Goal: Information Seeking & Learning: Learn about a topic

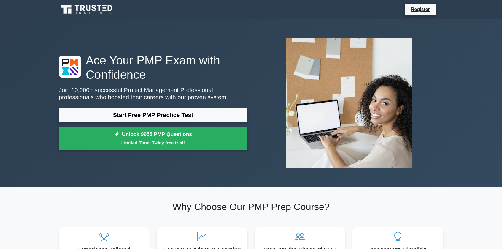
click at [135, 115] on link "Start Free PMP Practice Test" at bounding box center [153, 115] width 189 height 14
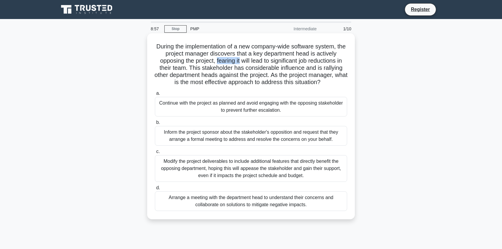
drag, startPoint x: 215, startPoint y: 61, endPoint x: 240, endPoint y: 61, distance: 25.2
click at [240, 61] on h5 "During the implementation of a new company-wide software system, the project ma…" at bounding box center [251, 64] width 194 height 43
click at [240, 59] on h5 "During the implementation of a new company-wide software system, the project ma…" at bounding box center [251, 64] width 194 height 43
drag, startPoint x: 215, startPoint y: 61, endPoint x: 184, endPoint y: 68, distance: 32.1
click at [184, 68] on h5 "During the implementation of a new company-wide software system, the project ma…" at bounding box center [251, 64] width 194 height 43
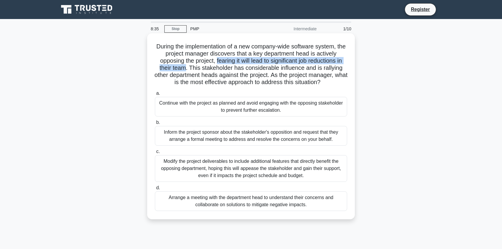
click at [214, 69] on h5 "During the implementation of a new company-wide software system, the project ma…" at bounding box center [251, 64] width 194 height 43
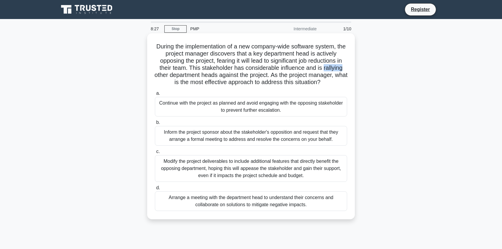
drag, startPoint x: 325, startPoint y: 67, endPoint x: 345, endPoint y: 67, distance: 19.6
click at [345, 67] on h5 "During the implementation of a new company-wide software system, the project ma…" at bounding box center [251, 64] width 194 height 43
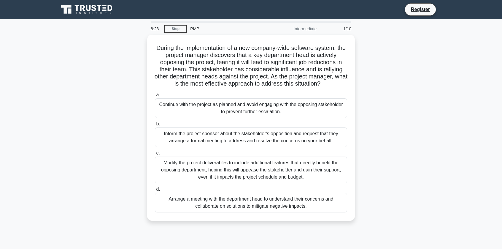
click at [379, 83] on div "During the implementation of a new company-wide software system, the project ma…" at bounding box center [251, 131] width 392 height 193
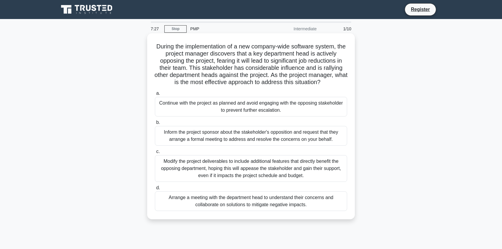
click at [245, 132] on div "Inform the project sponsor about the stakeholder's opposition and request that …" at bounding box center [251, 136] width 192 height 20
click at [155, 124] on input "b. Inform the project sponsor about the stakeholder's opposition and request th…" at bounding box center [155, 123] width 0 height 4
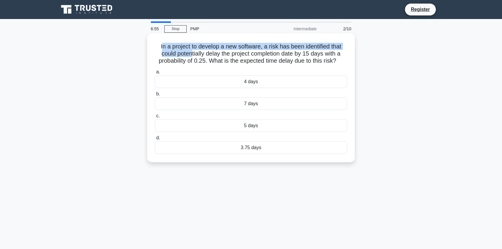
drag, startPoint x: 159, startPoint y: 48, endPoint x: 206, endPoint y: 55, distance: 46.8
click at [193, 54] on h5 "In a project to develop a new software, a risk has been identified that could p…" at bounding box center [251, 54] width 194 height 22
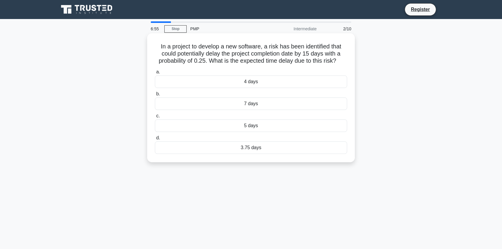
click at [201, 60] on h5 "In a project to develop a new software, a risk has been identified that could p…" at bounding box center [251, 54] width 194 height 22
drag, startPoint x: 210, startPoint y: 61, endPoint x: 339, endPoint y: 61, distance: 128.9
click at [339, 61] on h5 "In a project to develop a new software, a risk has been identified that could p…" at bounding box center [251, 54] width 194 height 22
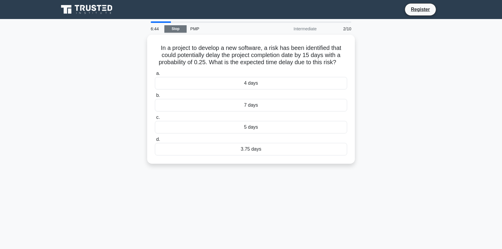
click at [178, 29] on link "Stop" at bounding box center [176, 28] width 22 height 7
click at [178, 25] on link "Stop" at bounding box center [176, 28] width 22 height 7
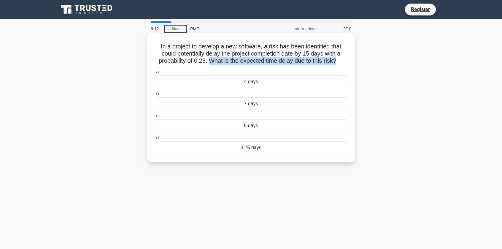
drag, startPoint x: 210, startPoint y: 61, endPoint x: 338, endPoint y: 60, distance: 128.3
click at [338, 60] on h5 "In a project to develop a new software, a risk has been identified that could p…" at bounding box center [251, 54] width 194 height 22
drag, startPoint x: 305, startPoint y: 53, endPoint x: 312, endPoint y: 53, distance: 7.2
click at [312, 53] on h5 "In a project to develop a new software, a risk has been identified that could p…" at bounding box center [251, 54] width 194 height 22
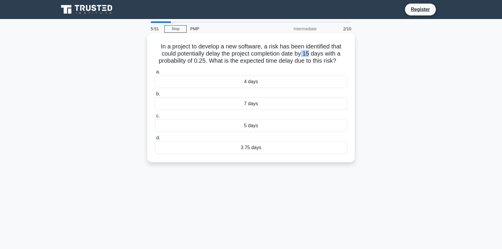
click at [312, 53] on h5 "In a project to develop a new software, a risk has been identified that could p…" at bounding box center [251, 54] width 194 height 22
click at [268, 147] on div "3.75 days" at bounding box center [251, 147] width 192 height 12
click at [155, 140] on input "d. 3.75 days" at bounding box center [155, 138] width 0 height 4
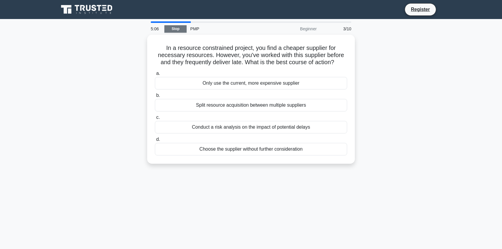
click at [179, 28] on link "Stop" at bounding box center [176, 28] width 22 height 7
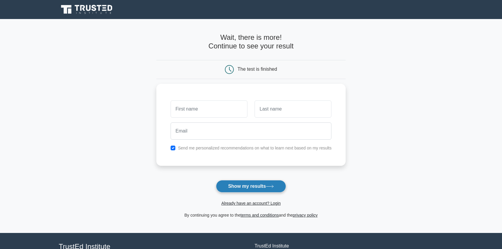
click at [239, 184] on button "Show my results" at bounding box center [251, 186] width 70 height 12
click at [297, 111] on input "text" at bounding box center [293, 107] width 77 height 17
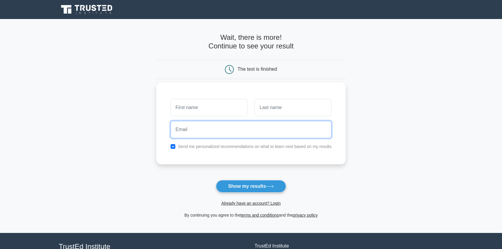
click at [229, 129] on input "email" at bounding box center [251, 129] width 161 height 17
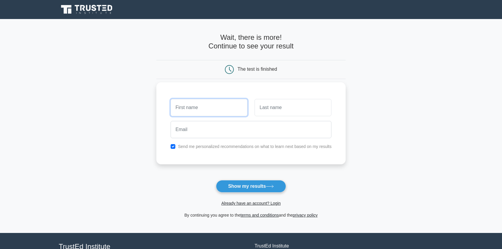
click at [206, 104] on input "text" at bounding box center [209, 107] width 77 height 17
click at [222, 148] on label "Send me personalized recommendations on what to learn next based on my results" at bounding box center [255, 146] width 154 height 5
click at [172, 146] on input "checkbox" at bounding box center [173, 146] width 5 height 5
click at [173, 146] on input "checkbox" at bounding box center [173, 146] width 5 height 5
click at [174, 145] on input "checkbox" at bounding box center [173, 146] width 5 height 5
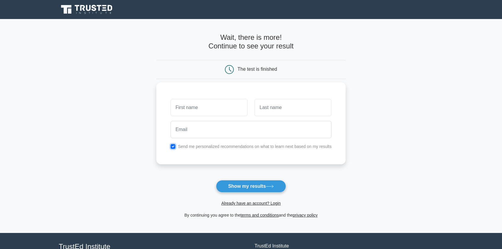
checkbox input "false"
click at [211, 105] on input "text" at bounding box center [209, 107] width 77 height 17
type input "[PERSON_NAME]"
click at [308, 110] on input "text" at bounding box center [293, 107] width 77 height 17
type input "Lanci"
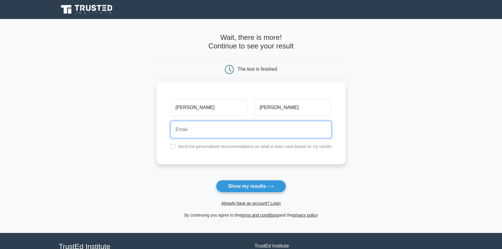
click at [285, 132] on input "email" at bounding box center [251, 129] width 161 height 17
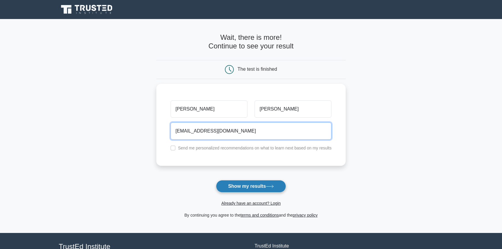
type input "lucalanci98@gmail.com"
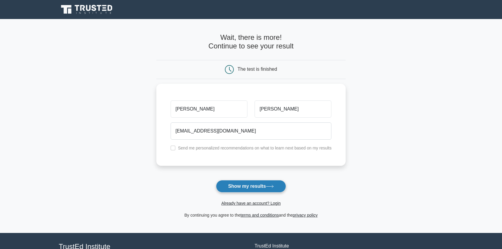
click at [233, 183] on button "Show my results" at bounding box center [251, 186] width 70 height 12
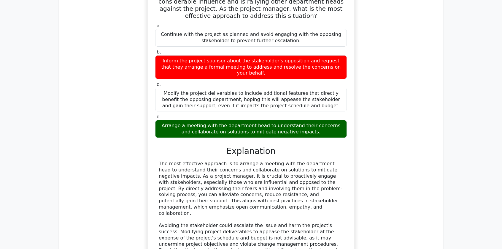
scroll to position [535, 0]
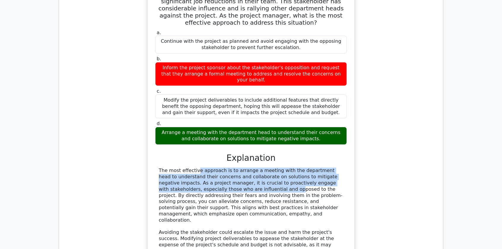
drag, startPoint x: 157, startPoint y: 124, endPoint x: 179, endPoint y: 144, distance: 30.1
click at [179, 167] on div "The most effective approach is to arrange a meeting with the department head to…" at bounding box center [251, 219] width 192 height 105
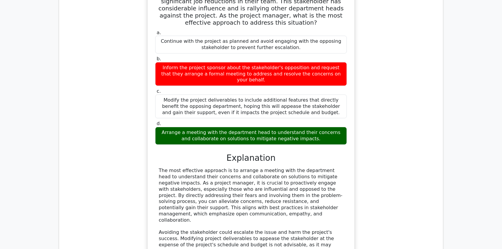
click at [317, 127] on div "Arrange a meeting with the department head to understand their concerns and col…" at bounding box center [251, 136] width 192 height 18
click at [318, 127] on div "Arrange a meeting with the department head to understand their concerns and col…" at bounding box center [251, 136] width 192 height 18
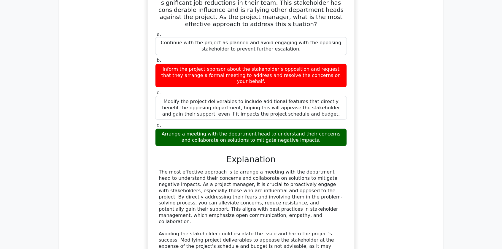
click at [387, 87] on div "During the implementation of a new company-wide software system, the project ma…" at bounding box center [251, 140] width 375 height 344
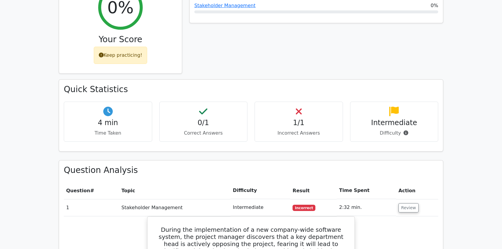
scroll to position [267, 0]
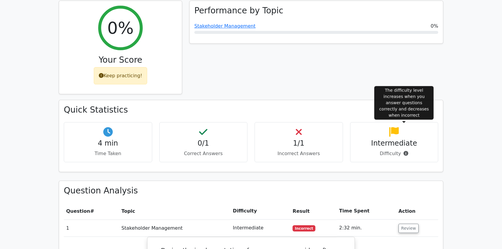
click at [405, 151] on icon at bounding box center [406, 153] width 5 height 5
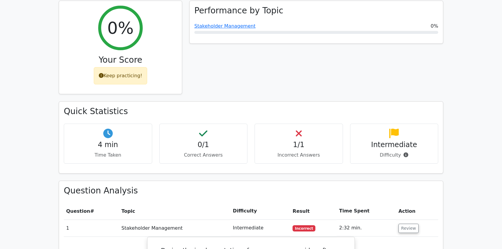
click at [302, 147] on div "Quick Statistics 4 min Time Taken 0/1 Correct Answers 1/1 Incorrect Answers Int…" at bounding box center [251, 140] width 392 height 79
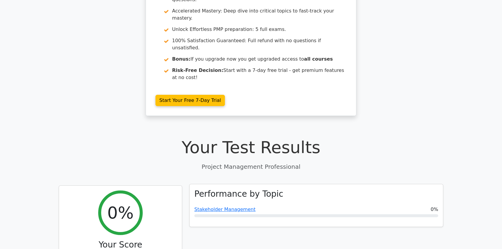
scroll to position [0, 0]
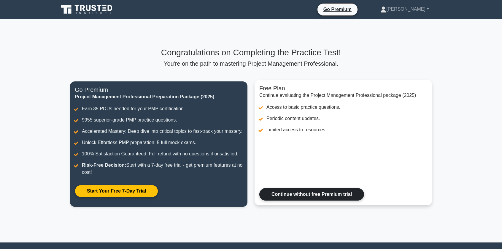
click at [299, 198] on link "Continue without free Premium trial" at bounding box center [312, 194] width 105 height 12
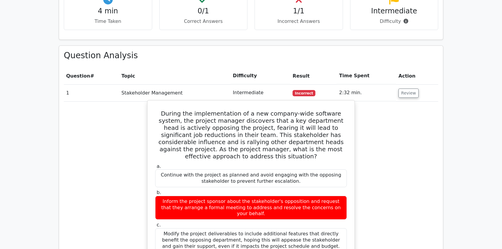
scroll to position [438, 0]
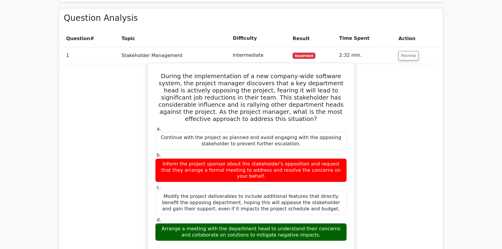
click at [213, 191] on div "Modify the project deliverables to include additional features that directly be…" at bounding box center [251, 203] width 192 height 24
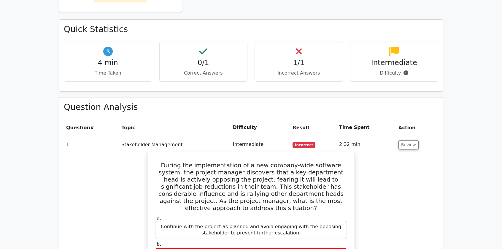
scroll to position [320, 0]
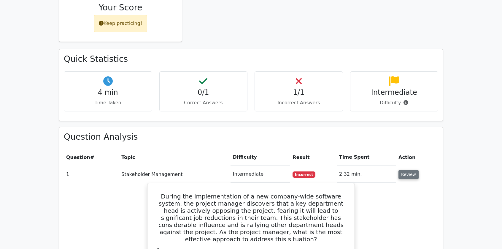
click at [400, 170] on button "Review" at bounding box center [409, 174] width 20 height 9
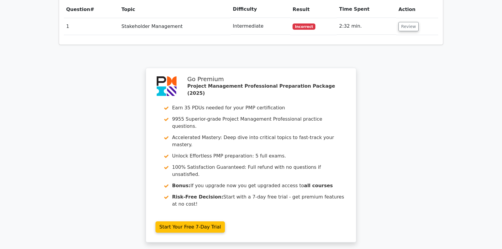
scroll to position [468, 0]
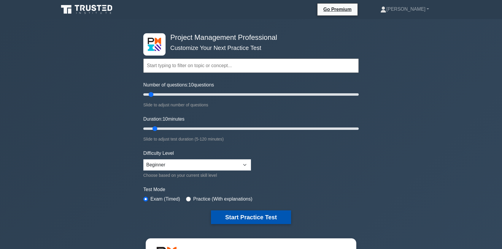
click at [263, 217] on button "Start Practice Test" at bounding box center [251, 217] width 80 height 14
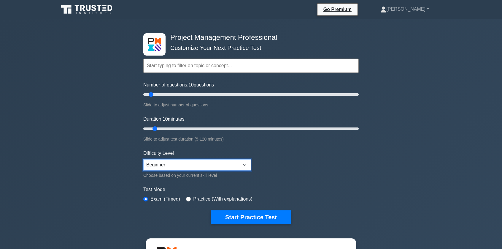
click at [213, 162] on select "Beginner Intermediate Expert" at bounding box center [197, 164] width 108 height 11
select select "expert"
click at [143, 159] on select "Beginner Intermediate Expert" at bounding box center [197, 164] width 108 height 11
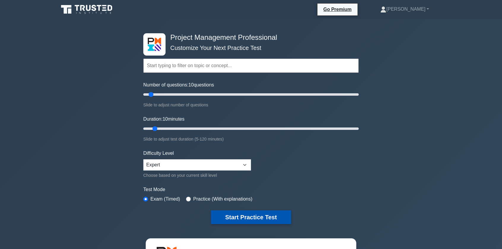
click at [254, 217] on button "Start Practice Test" at bounding box center [251, 217] width 80 height 14
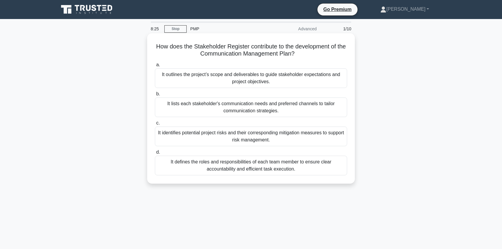
click at [283, 164] on div "It defines the roles and responsibilities of each team member to ensure clear a…" at bounding box center [251, 166] width 192 height 20
click at [155, 154] on input "d. It defines the roles and responsibilities of each team member to ensure clea…" at bounding box center [155, 152] width 0 height 4
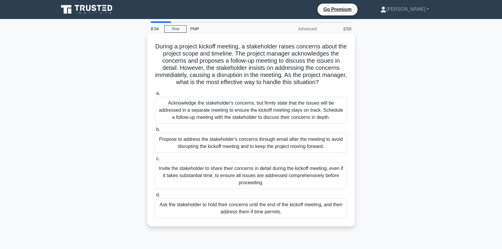
click at [332, 66] on h5 "During a project kickoff meeting, a stakeholder raises concerns about the proje…" at bounding box center [251, 64] width 194 height 43
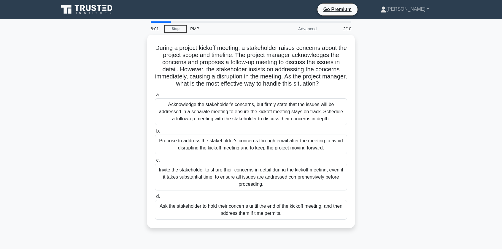
click at [394, 80] on div "During a project kickoff meeting, a stakeholder raises concerns about the proje…" at bounding box center [251, 135] width 392 height 200
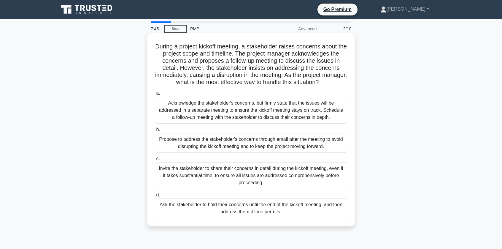
click at [293, 44] on h5 "During a project kickoff meeting, a stakeholder raises concerns about the proje…" at bounding box center [251, 64] width 194 height 43
click at [291, 47] on h5 "During a project kickoff meeting, a stakeholder raises concerns about the proje…" at bounding box center [251, 64] width 194 height 43
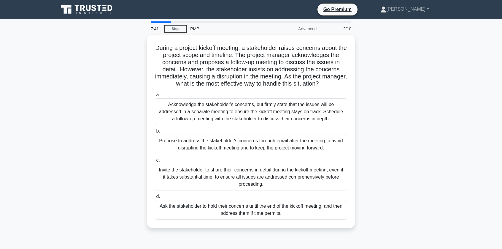
click at [376, 79] on div "During a project kickoff meeting, a stakeholder raises concerns about the proje…" at bounding box center [251, 135] width 392 height 200
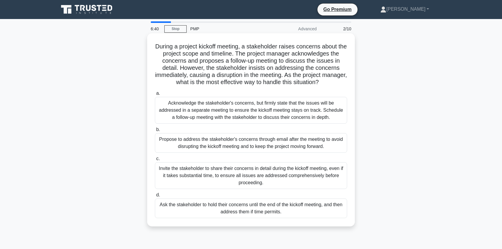
click at [239, 108] on div "Acknowledge the stakeholder's concerns, but firmly state that the issues will b…" at bounding box center [251, 110] width 192 height 27
click at [155, 95] on input "a. Acknowledge the stakeholder's concerns, but firmly state that the issues wil…" at bounding box center [155, 93] width 0 height 4
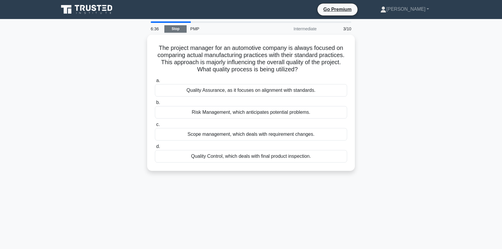
click at [170, 29] on link "Stop" at bounding box center [176, 28] width 22 height 7
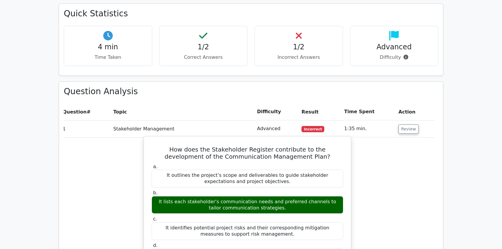
scroll to position [246, 0]
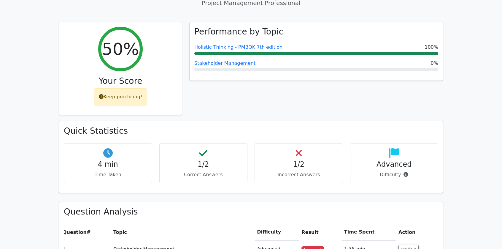
click at [206, 160] on h4 "1/2" at bounding box center [204, 164] width 78 height 9
click at [305, 160] on h4 "1/2" at bounding box center [299, 164] width 78 height 9
click at [297, 160] on h4 "1/2" at bounding box center [299, 164] width 78 height 9
click at [268, 143] on div "1/2 Incorrect Answers" at bounding box center [299, 163] width 88 height 40
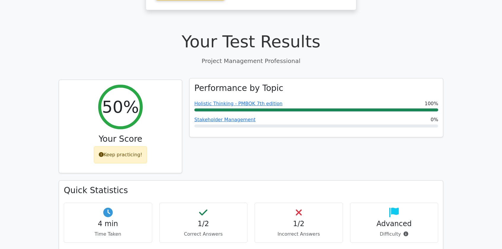
scroll to position [187, 0]
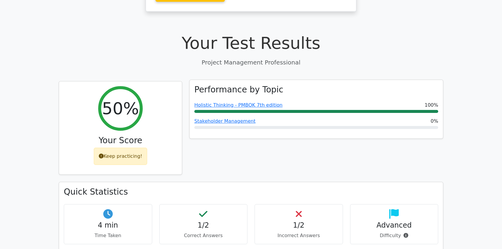
click at [238, 84] on div "Performance by Topic Holistic Thinking - PMBOK 7th edition 100% Stakeholder Man…" at bounding box center [317, 109] width 254 height 59
click at [435, 102] on span "100%" at bounding box center [432, 105] width 14 height 7
click at [223, 102] on link "Holistic Thinking - PMBOK 7th edition" at bounding box center [239, 105] width 88 height 6
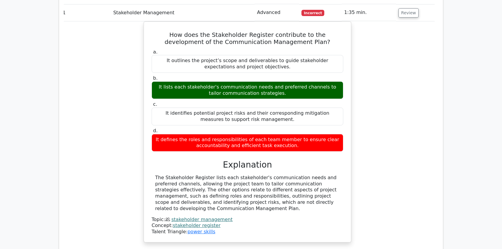
scroll to position [573, 0]
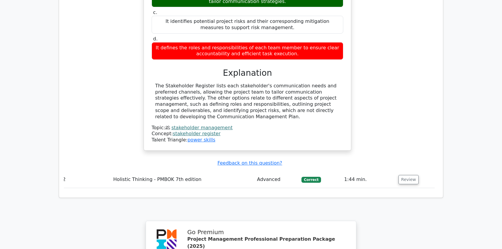
drag, startPoint x: 299, startPoint y: 160, endPoint x: 304, endPoint y: 160, distance: 5.0
click at [304, 160] on div "Question # Topic Difficulty Result Time Spent Action 1 Stakeholder Management A…" at bounding box center [251, 43] width 375 height 297
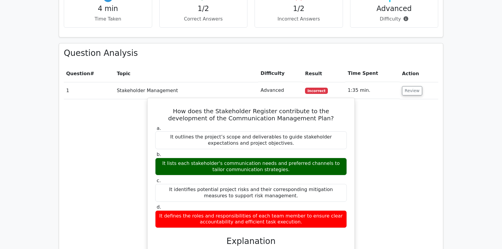
scroll to position [395, 0]
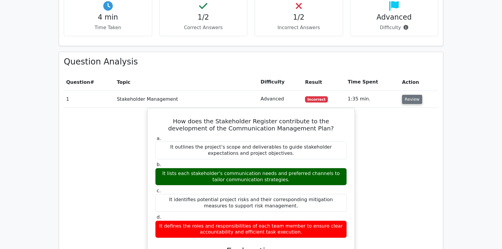
click at [410, 95] on button "Review" at bounding box center [412, 99] width 20 height 9
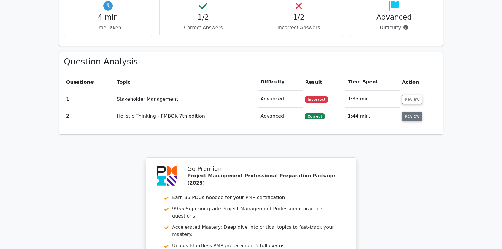
click at [409, 112] on button "Review" at bounding box center [412, 116] width 20 height 9
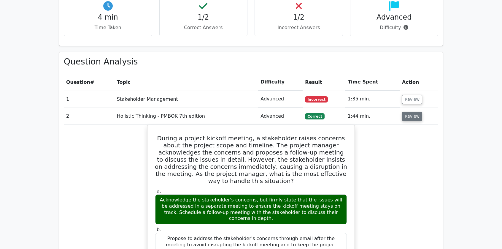
click at [410, 112] on button "Review" at bounding box center [412, 116] width 20 height 9
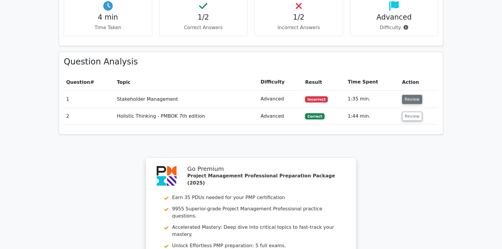
click at [412, 95] on button "Review" at bounding box center [412, 99] width 20 height 9
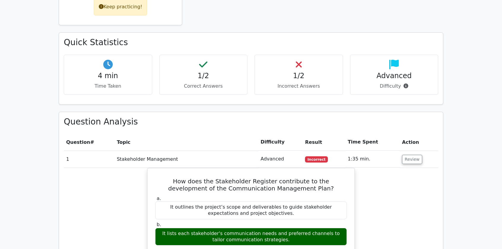
scroll to position [335, 0]
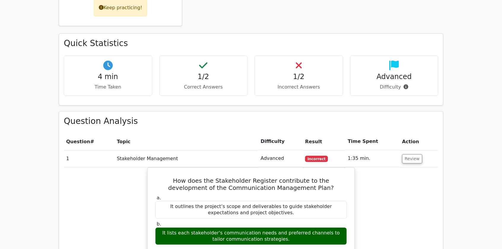
click at [412, 150] on td "Review" at bounding box center [419, 158] width 39 height 17
click at [412, 154] on button "Review" at bounding box center [412, 158] width 20 height 9
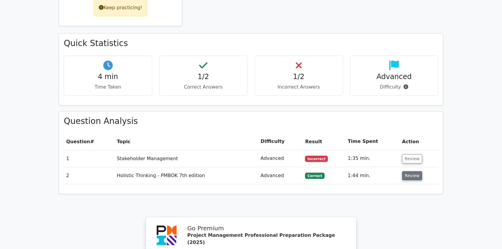
click at [408, 171] on button "Review" at bounding box center [412, 175] width 20 height 9
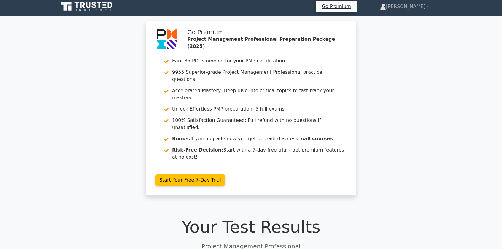
scroll to position [0, 0]
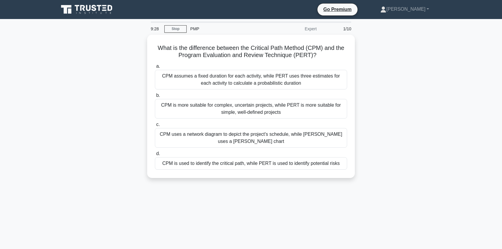
scroll to position [30, 0]
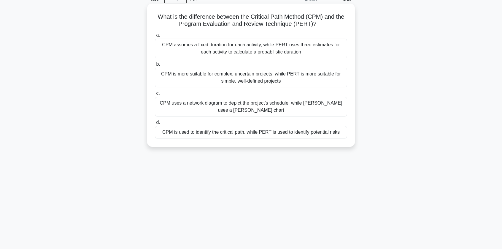
click at [223, 108] on div "CPM uses a network diagram to depict the project's schedule, while [PERSON_NAME…" at bounding box center [251, 107] width 192 height 20
click at [155, 95] on input "c. CPM uses a network diagram to depict the project's schedule, while PERT uses…" at bounding box center [155, 93] width 0 height 4
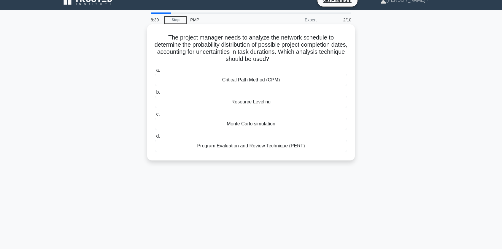
scroll to position [0, 0]
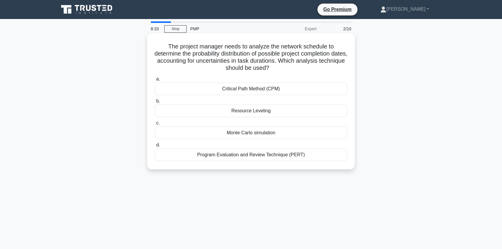
click at [252, 135] on div "Monte Carlo simulation" at bounding box center [251, 133] width 192 height 12
click at [155, 125] on input "c. Monte Carlo simulation" at bounding box center [155, 123] width 0 height 4
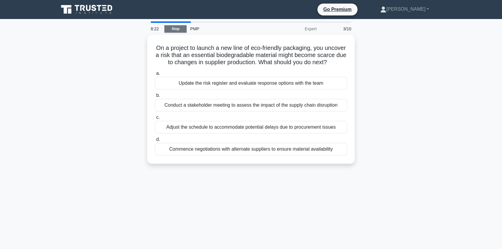
click at [174, 28] on link "Stop" at bounding box center [176, 28] width 22 height 7
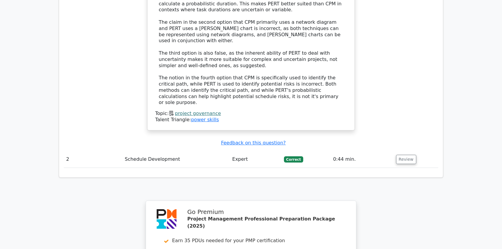
scroll to position [713, 0]
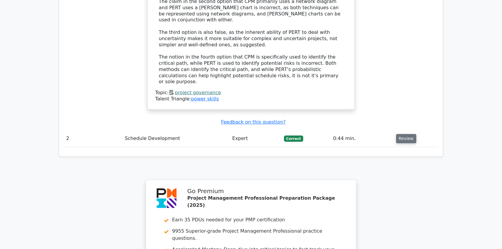
click at [404, 134] on button "Review" at bounding box center [406, 138] width 20 height 9
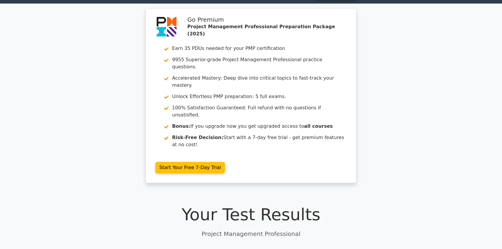
scroll to position [0, 0]
